Goal: Check status

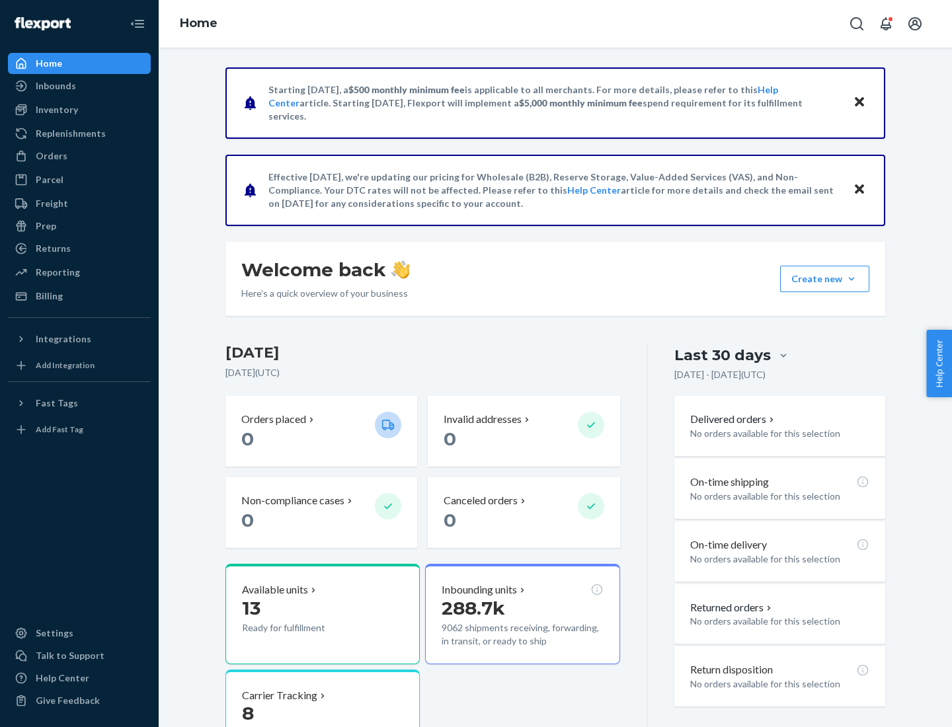
click at [851, 279] on button "Create new Create new inbound Create new order Create new product" at bounding box center [824, 279] width 89 height 26
click at [55, 86] on div "Inbounds" at bounding box center [56, 85] width 40 height 13
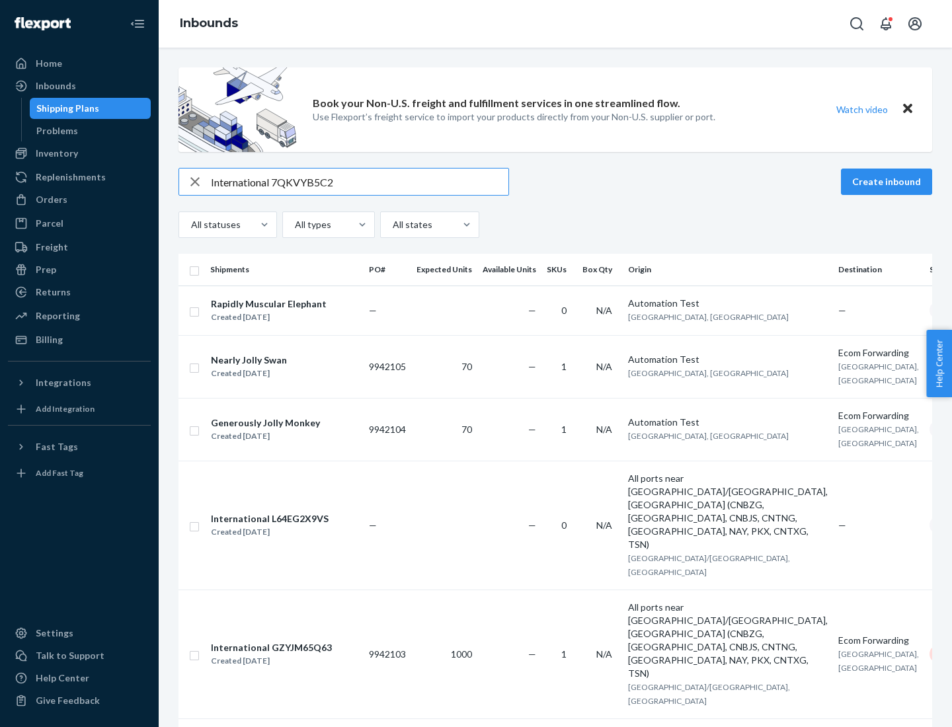
type input "International 7QKVYB5C29"
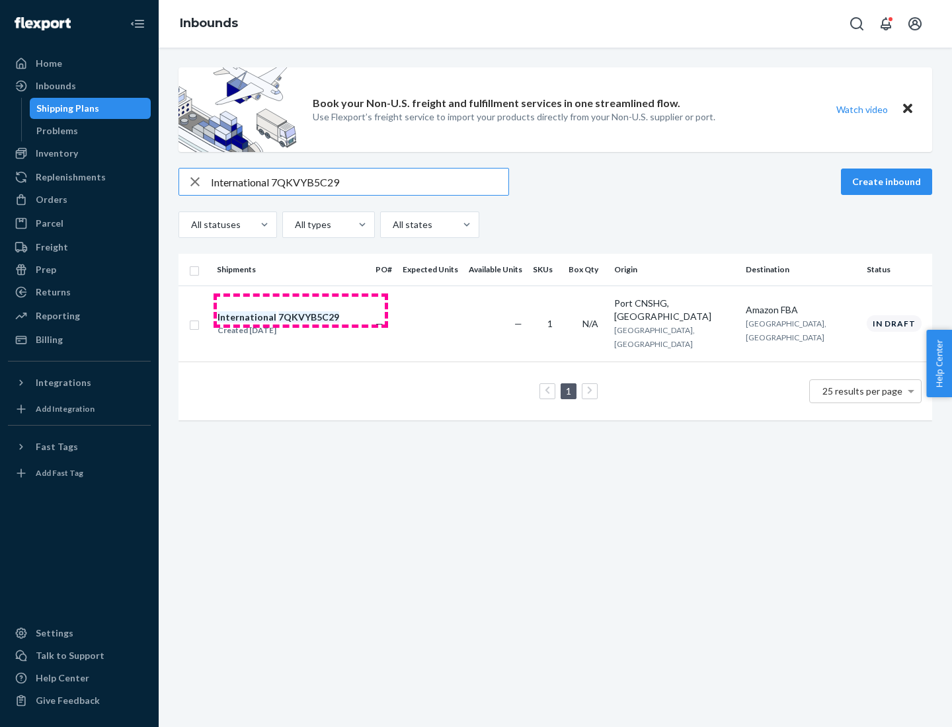
click at [301, 324] on div "Created [DATE]" at bounding box center [278, 330] width 122 height 13
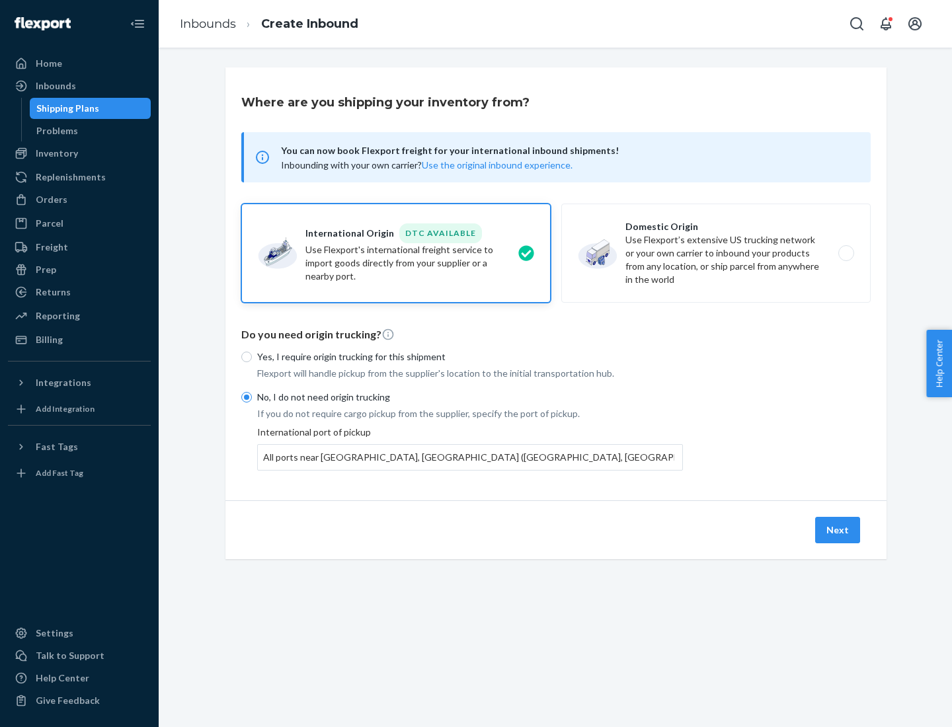
click at [838, 529] on button "Next" at bounding box center [837, 530] width 45 height 26
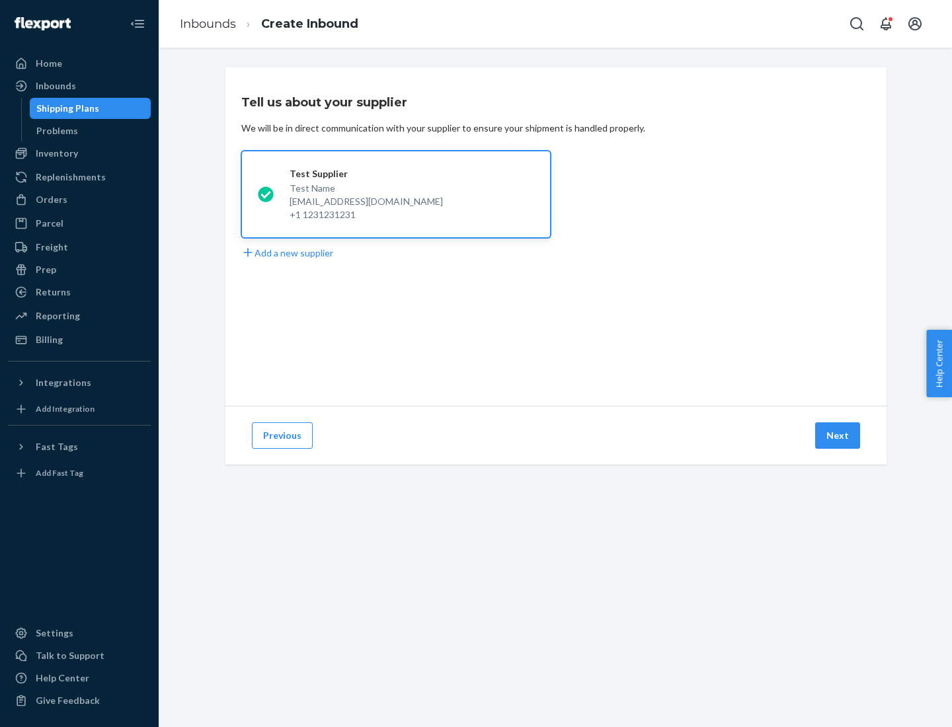
click at [838, 436] on button "Next" at bounding box center [837, 435] width 45 height 26
